Goal: Task Accomplishment & Management: Manage account settings

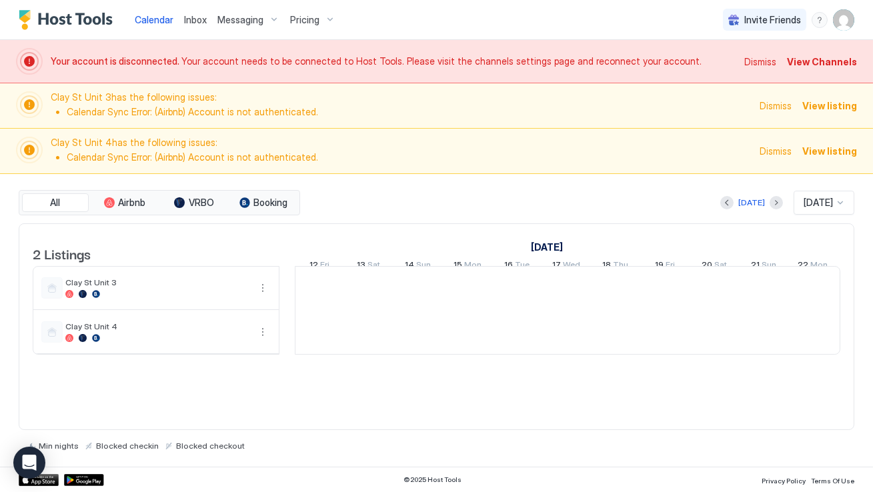
scroll to position [0, 741]
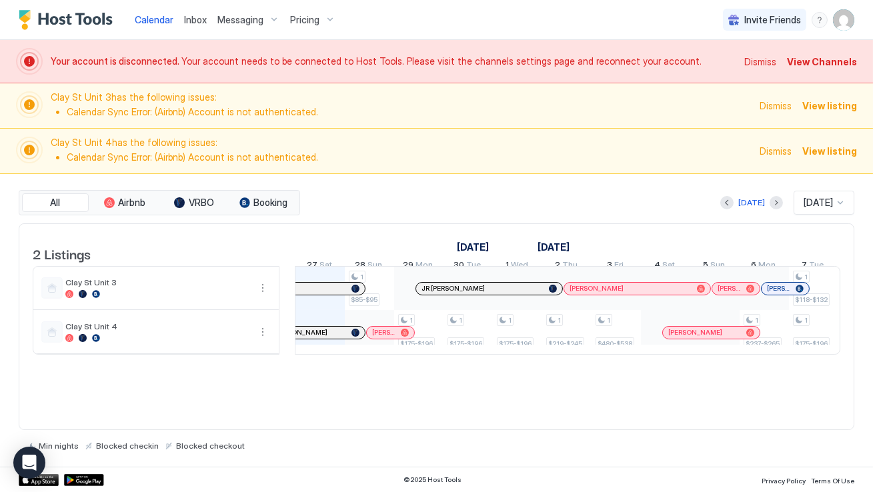
click at [808, 61] on span "View Channels" at bounding box center [822, 62] width 70 height 14
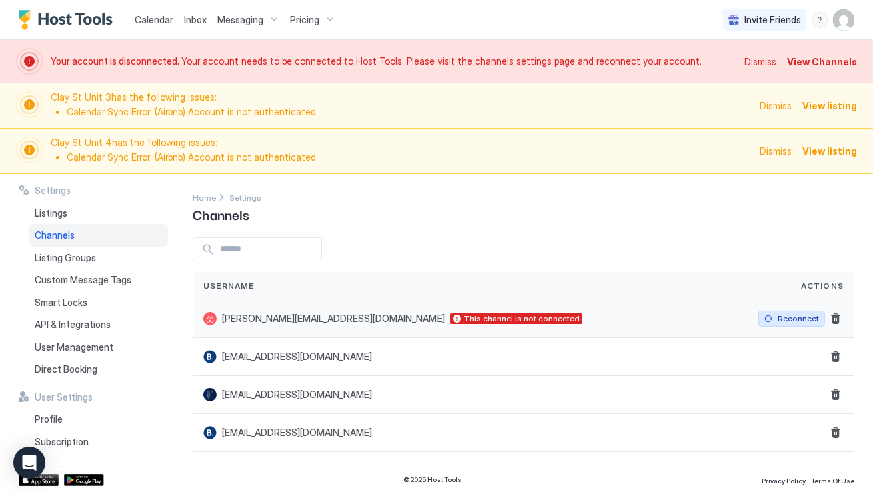
click at [793, 320] on div "Reconnect" at bounding box center [798, 319] width 41 height 12
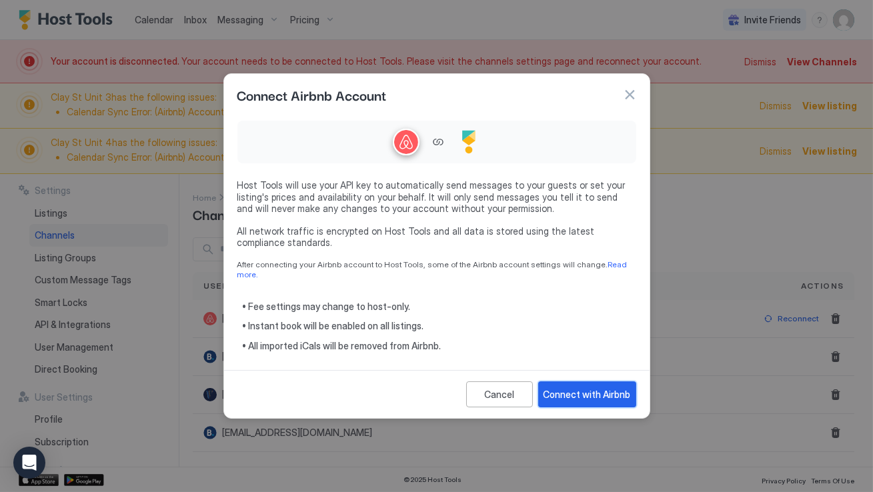
click at [574, 391] on div "Connect with Airbnb" at bounding box center [587, 395] width 87 height 14
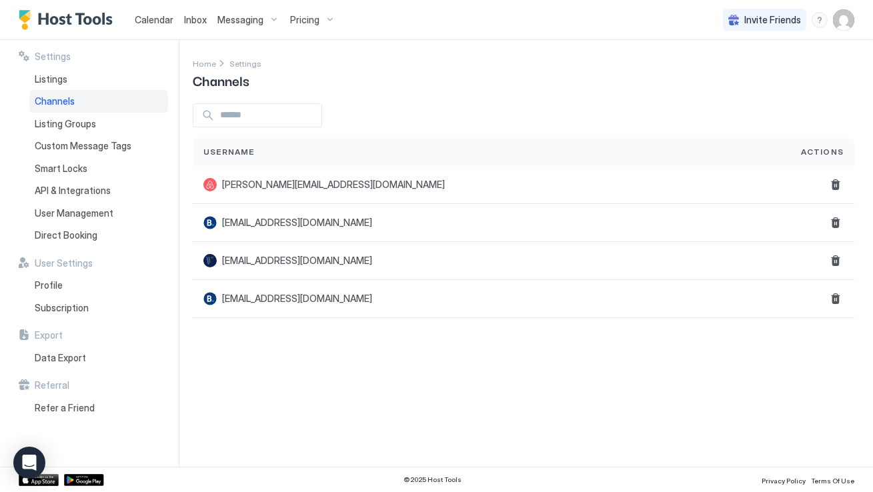
click at [158, 21] on span "Calendar" at bounding box center [154, 19] width 39 height 11
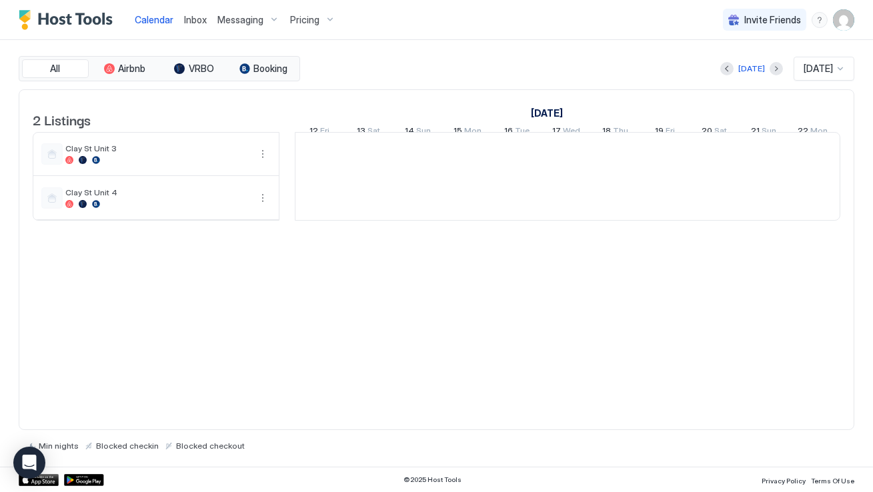
scroll to position [0, 741]
